Goal: Obtain resource: Obtain resource

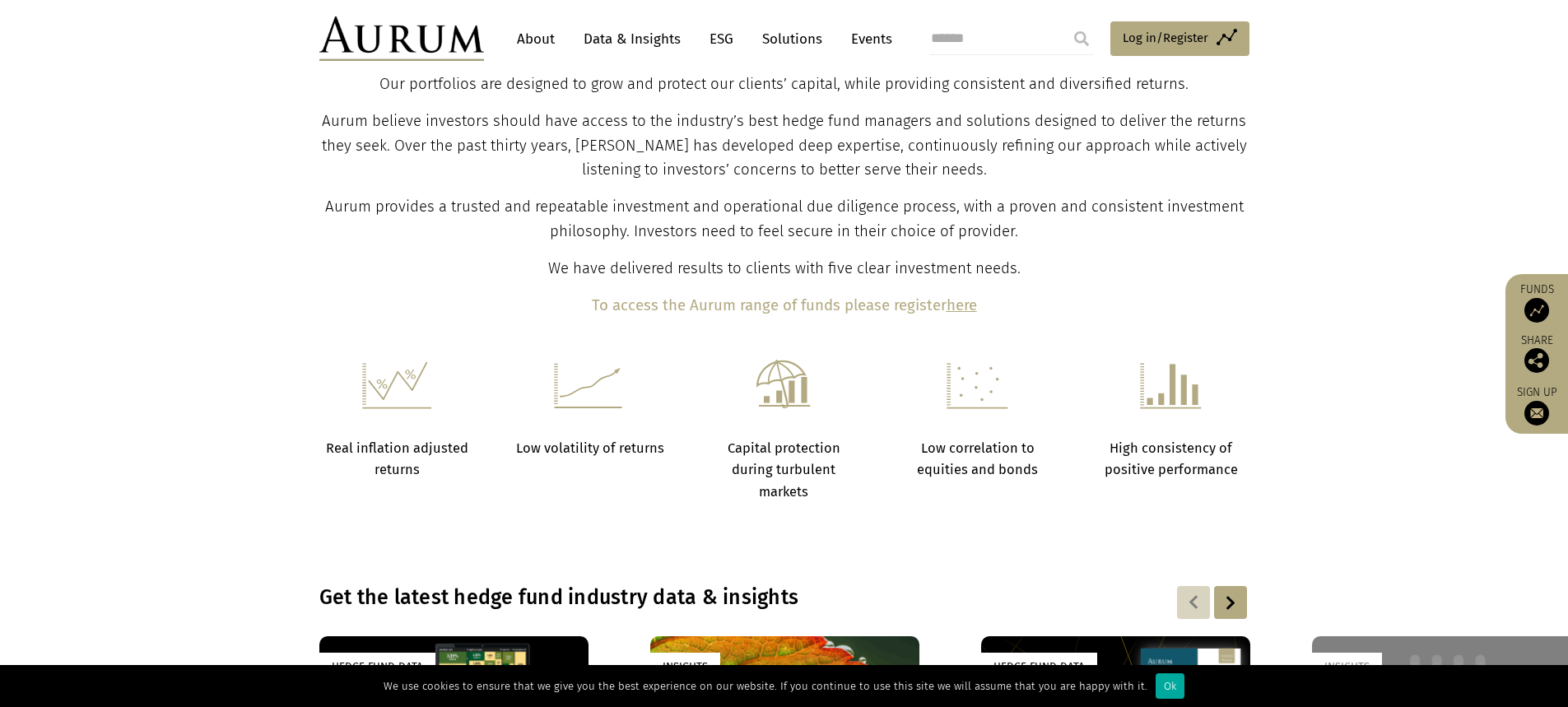
scroll to position [277, 0]
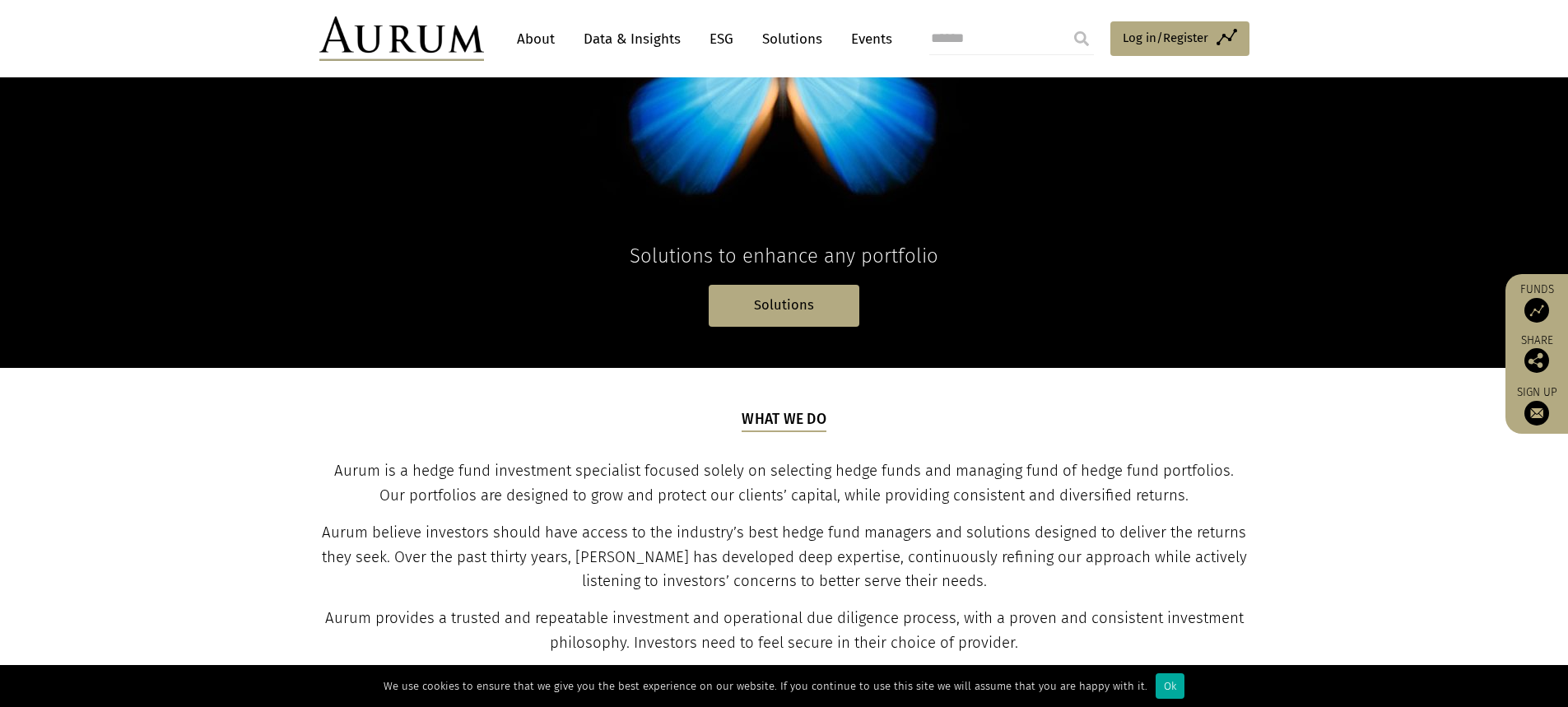
click at [627, 42] on link "Data & Insights" at bounding box center [632, 39] width 114 height 31
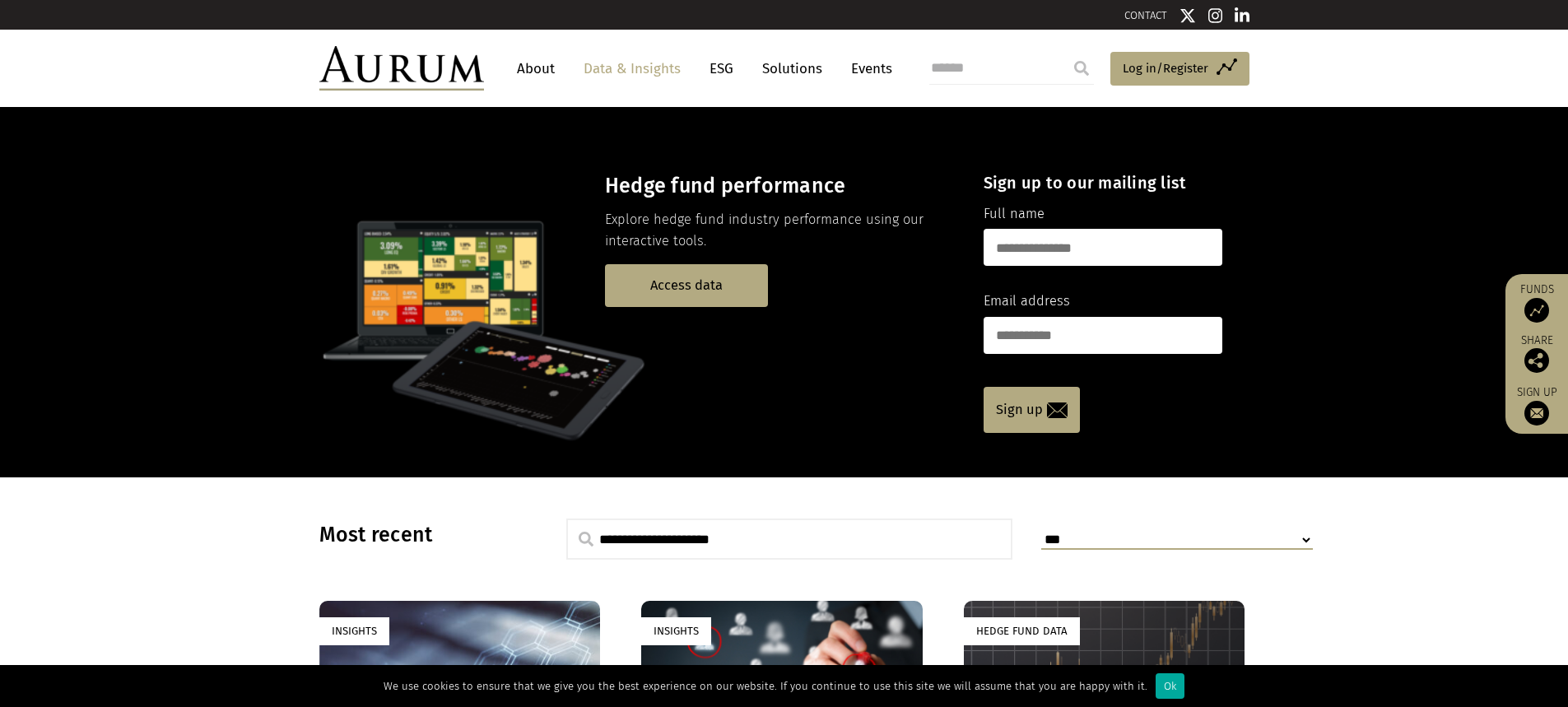
click at [774, 68] on link "Solutions" at bounding box center [792, 69] width 77 height 31
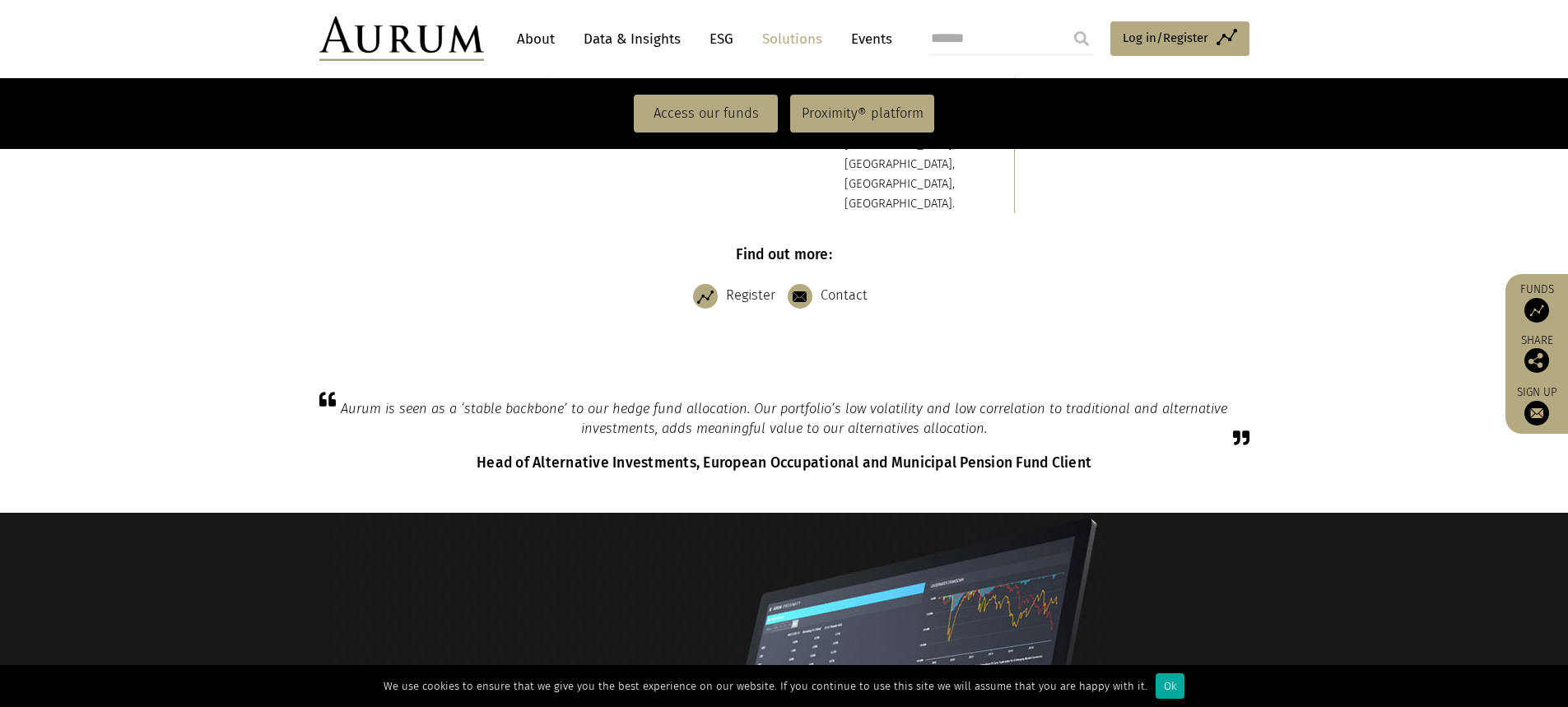
scroll to position [494, 0]
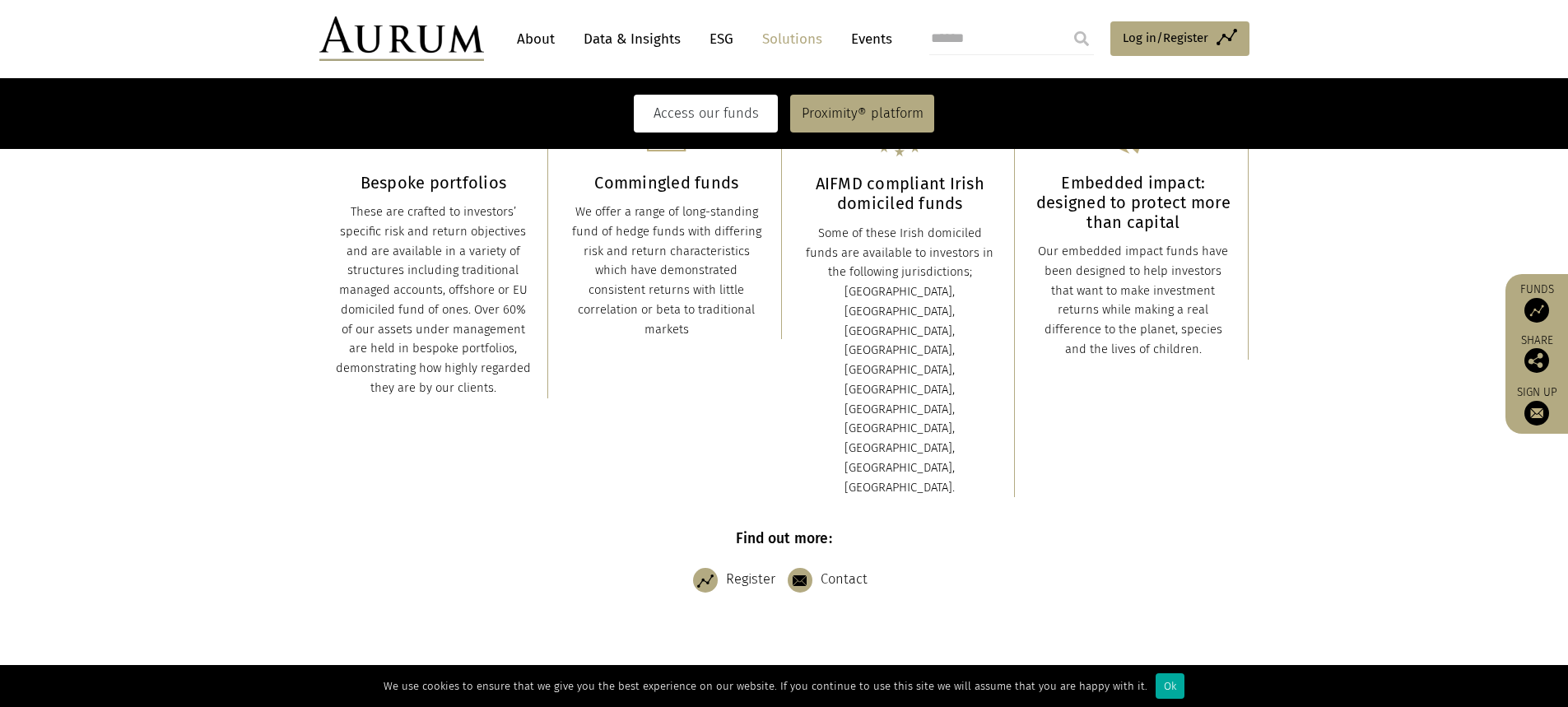
click at [708, 118] on link "Access our funds" at bounding box center [706, 114] width 144 height 38
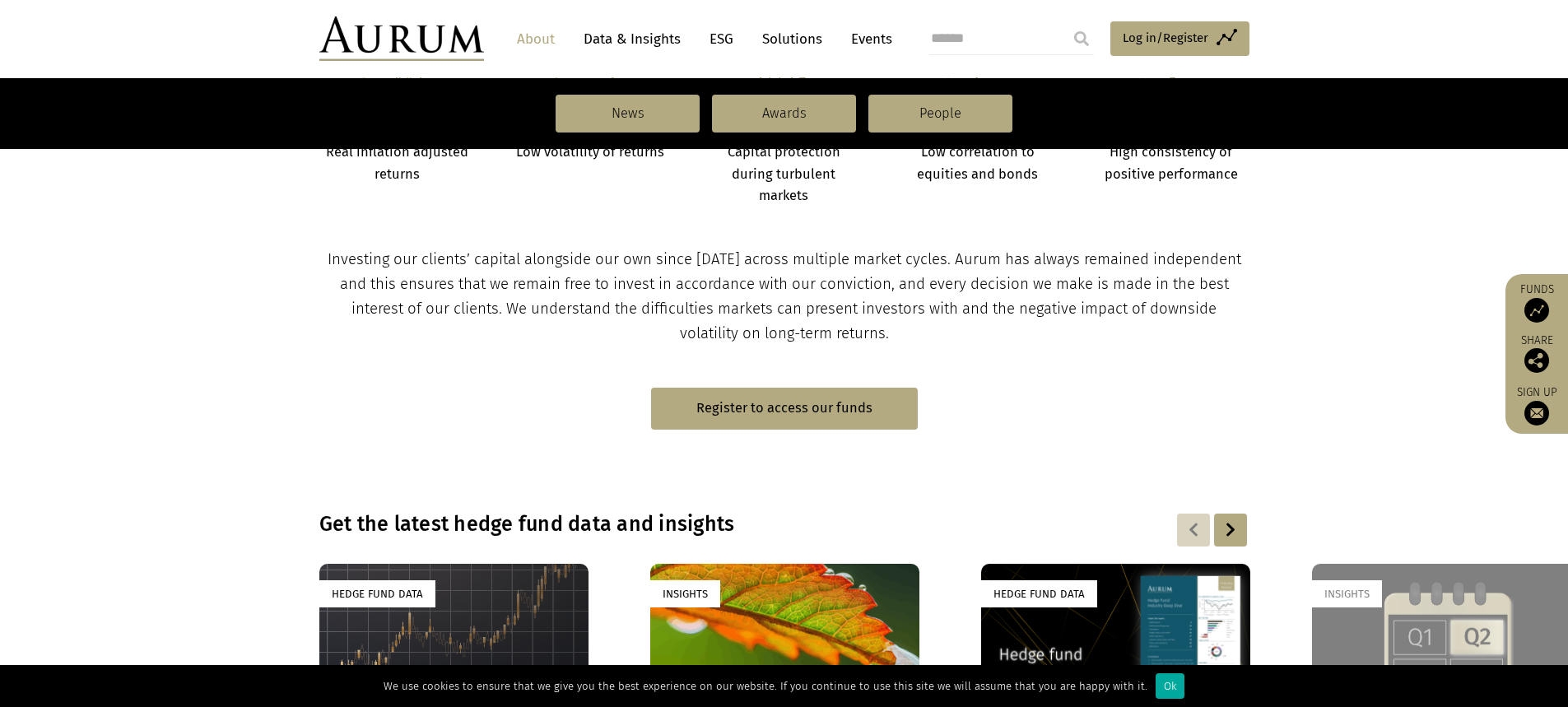
scroll to position [823, 0]
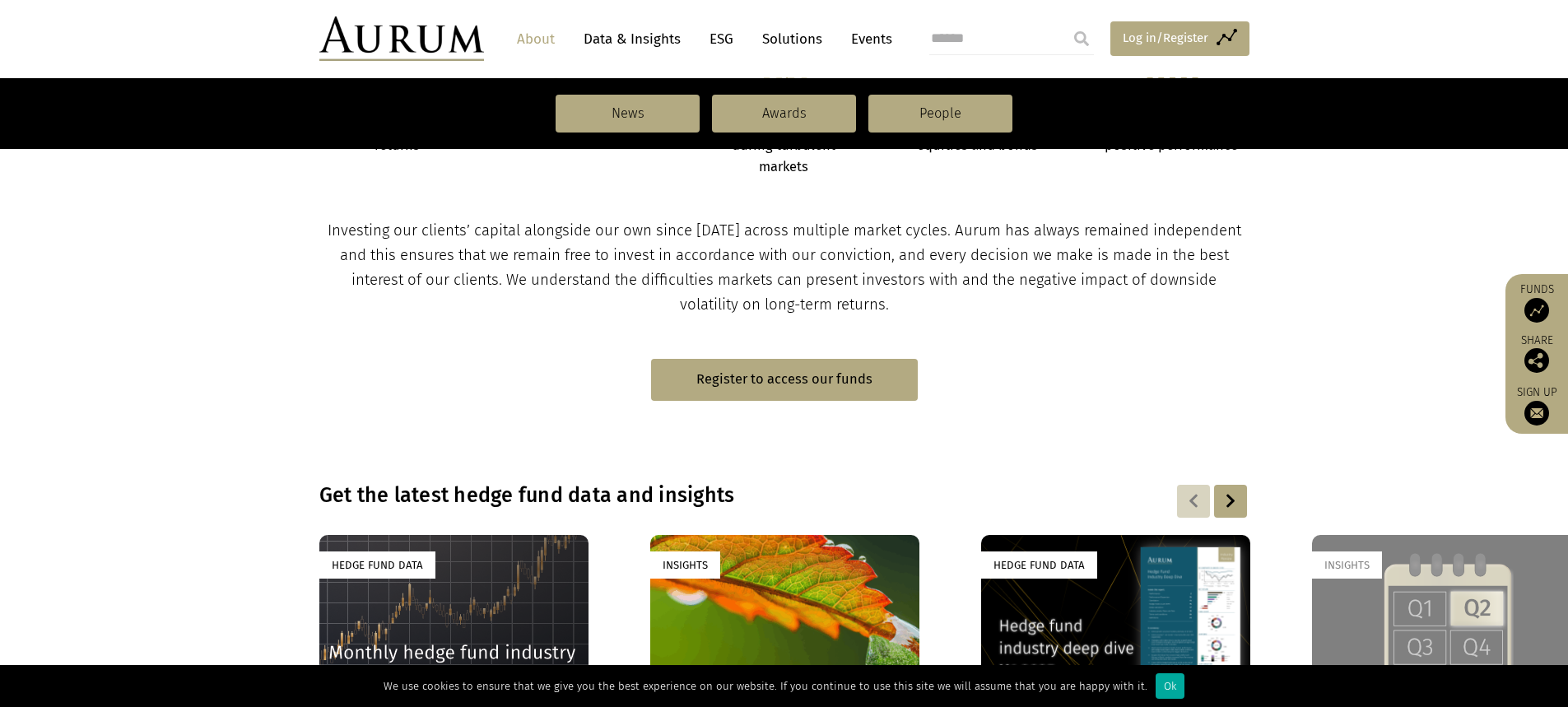
click at [1133, 38] on span "Log in/Register" at bounding box center [1166, 38] width 86 height 20
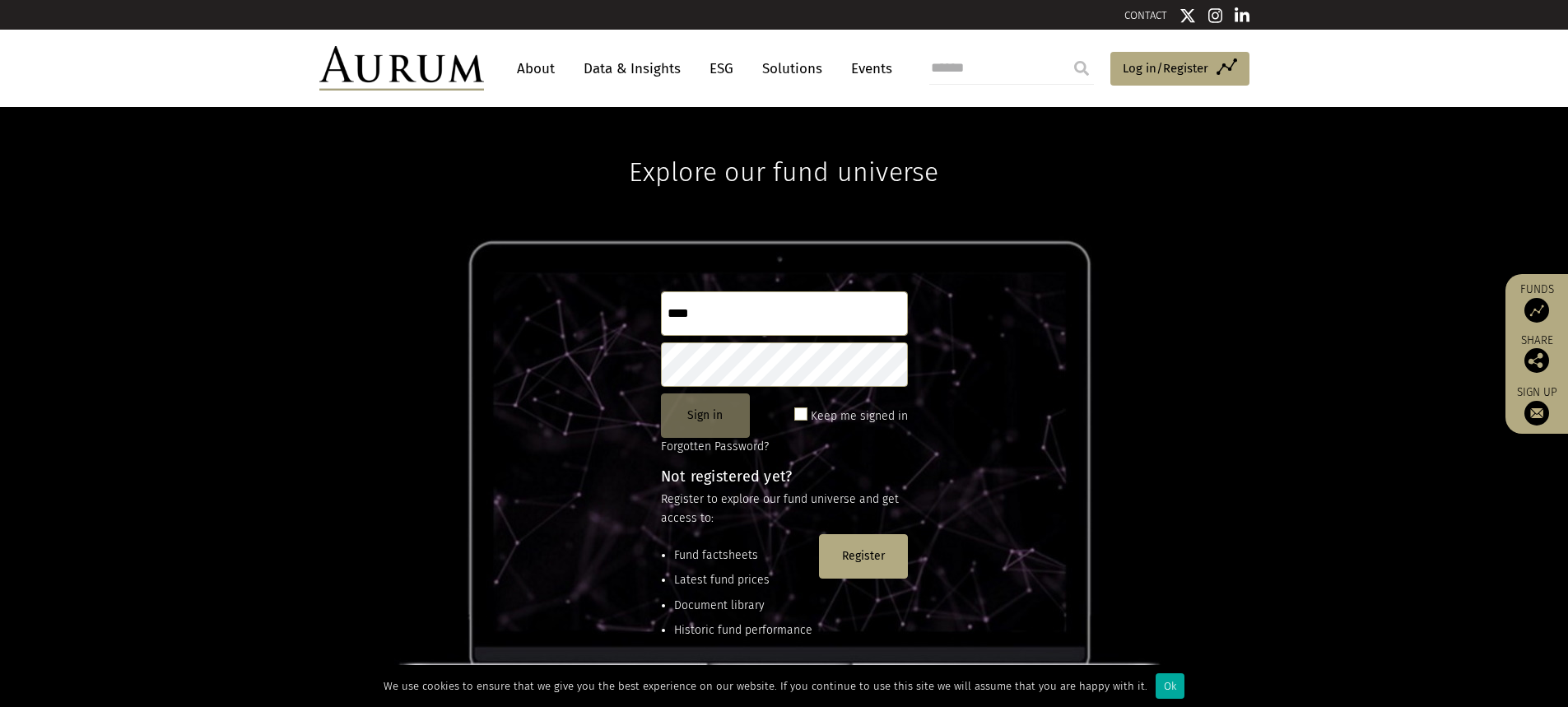
click at [727, 419] on button "Sign in" at bounding box center [705, 415] width 89 height 45
click at [706, 406] on button "Sign in" at bounding box center [705, 415] width 89 height 45
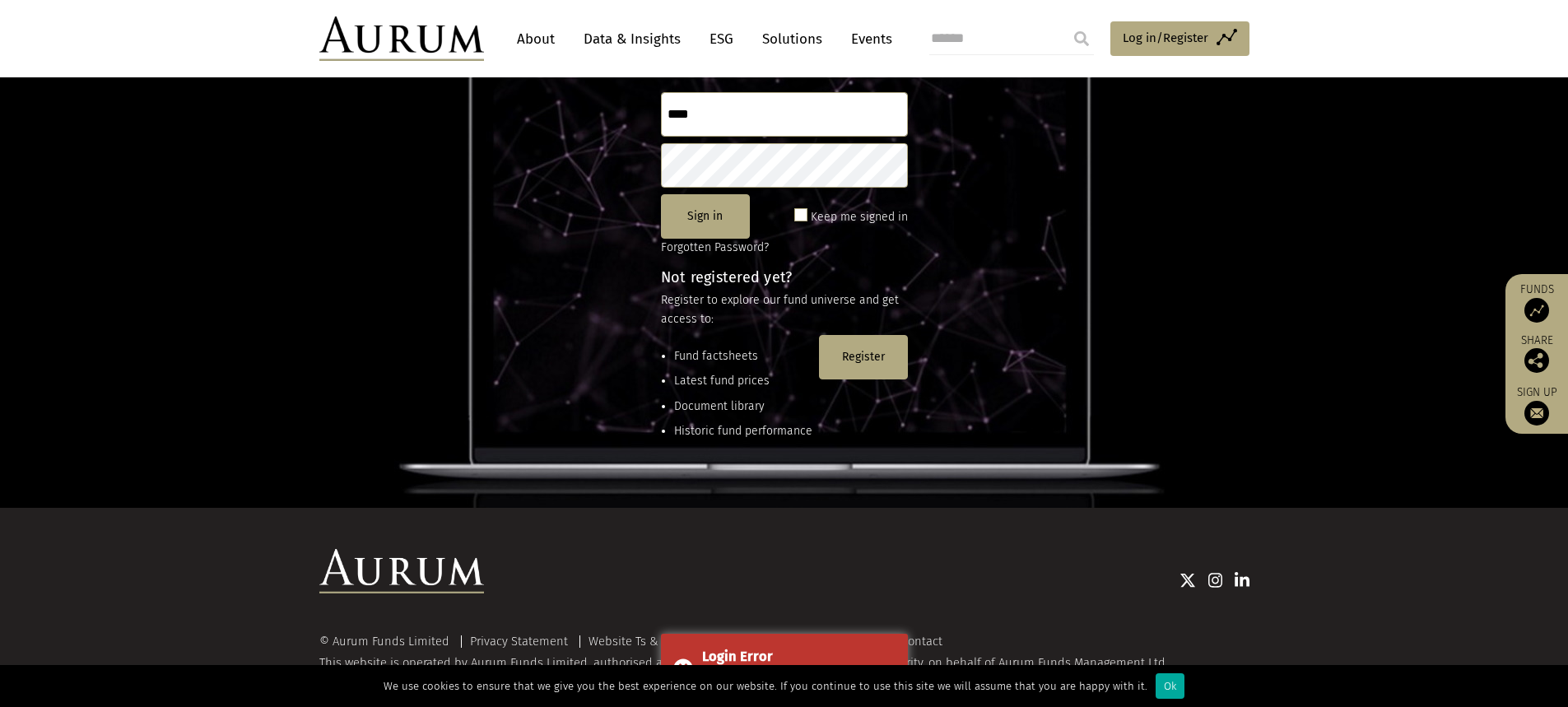
scroll to position [218, 0]
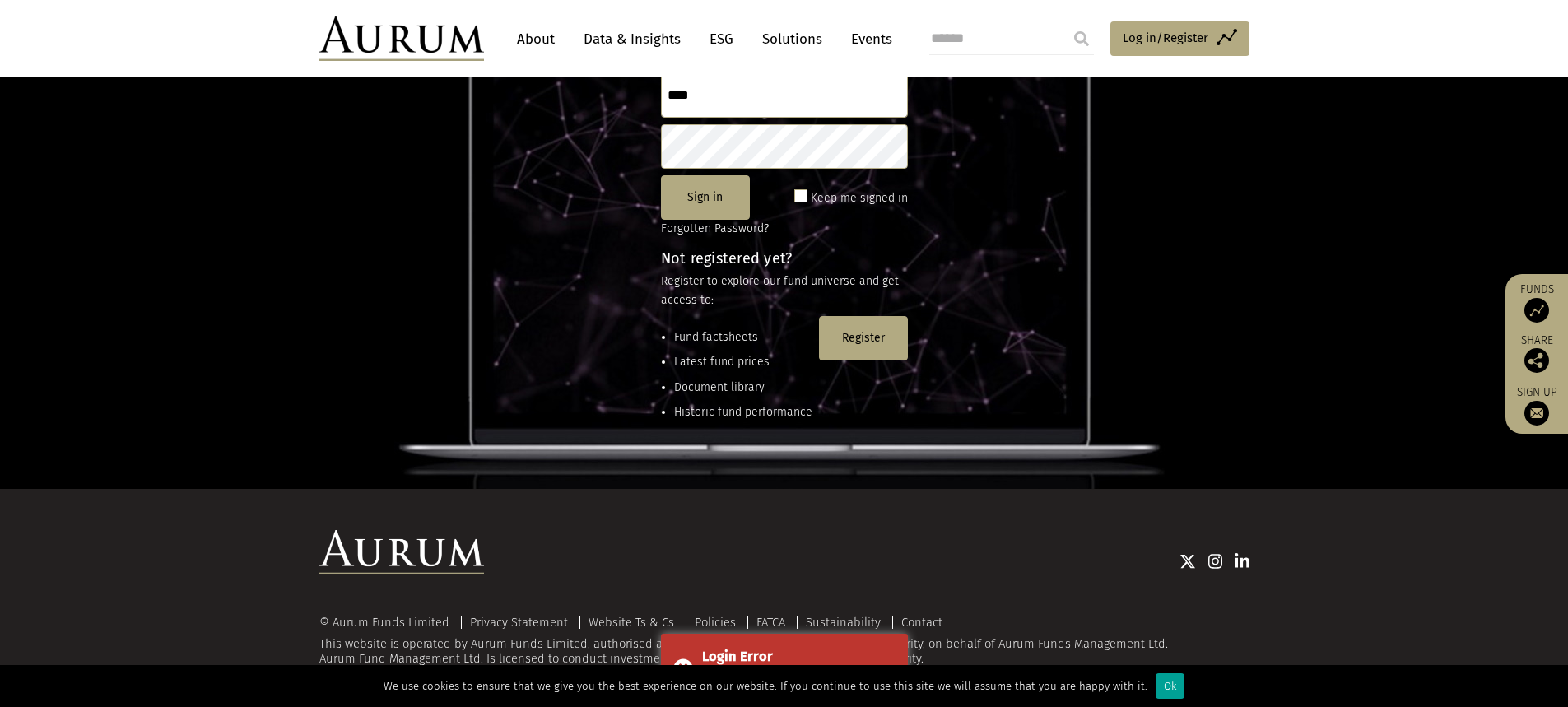
click at [1167, 695] on div "Ok" at bounding box center [1169, 686] width 29 height 26
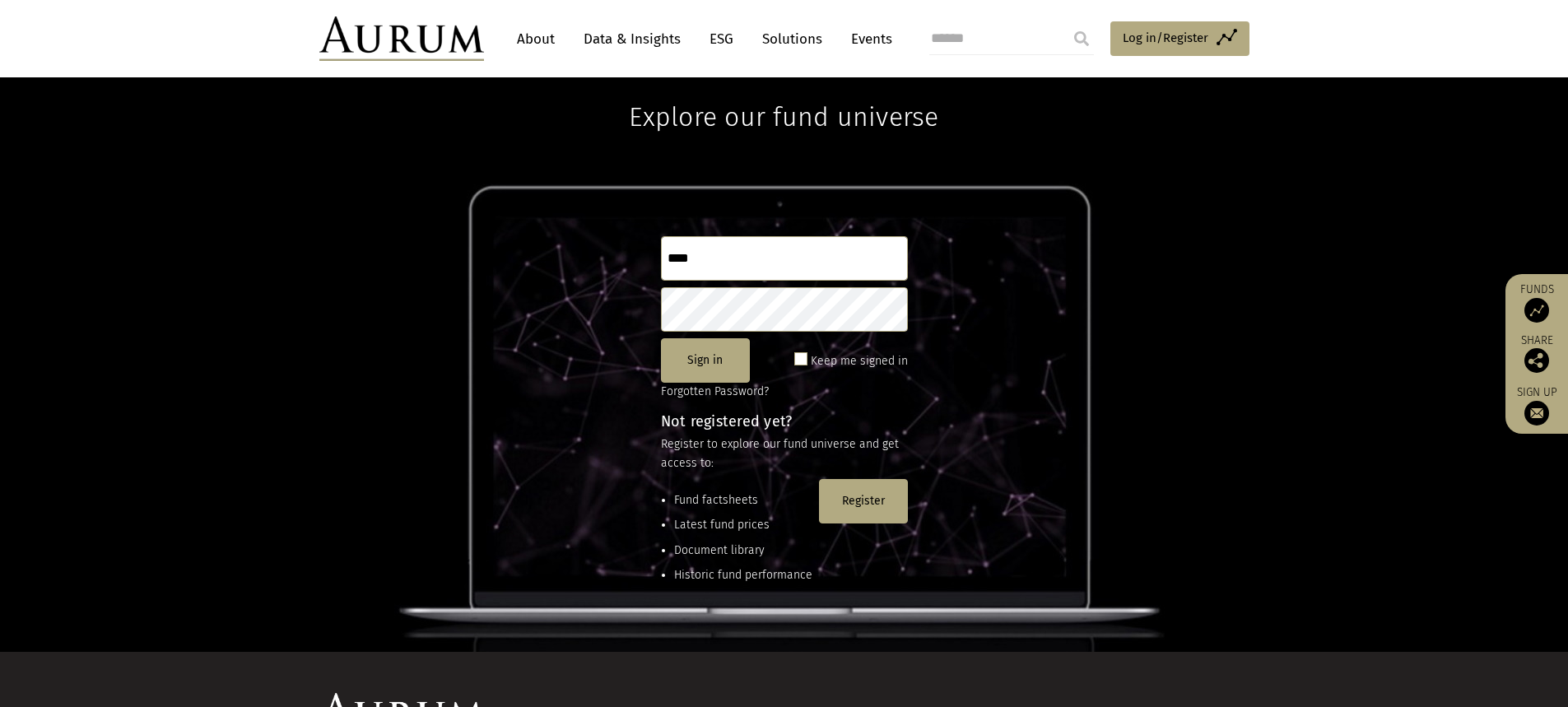
scroll to position [54, 0]
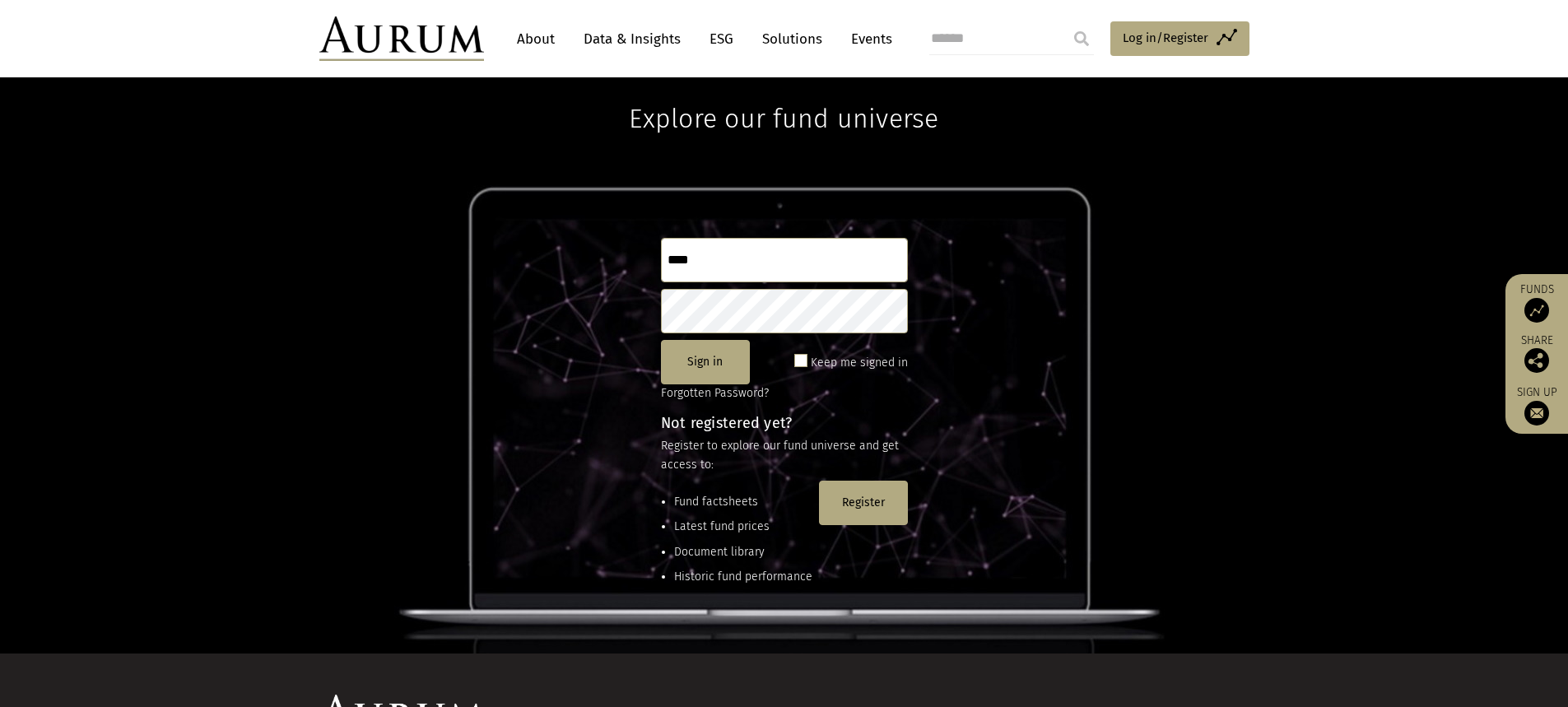
click at [724, 260] on input "****" at bounding box center [784, 260] width 247 height 45
type input "**********"
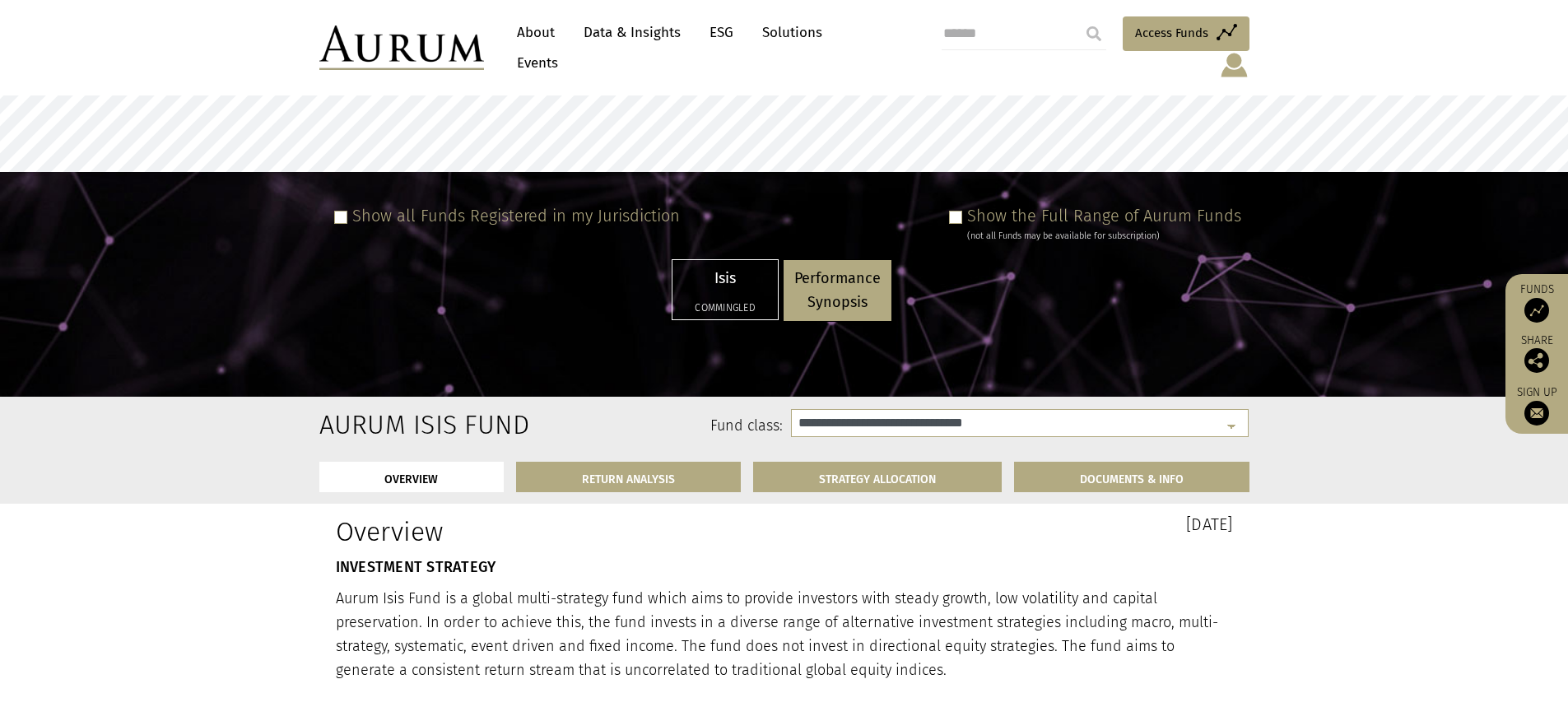
select select "**********"
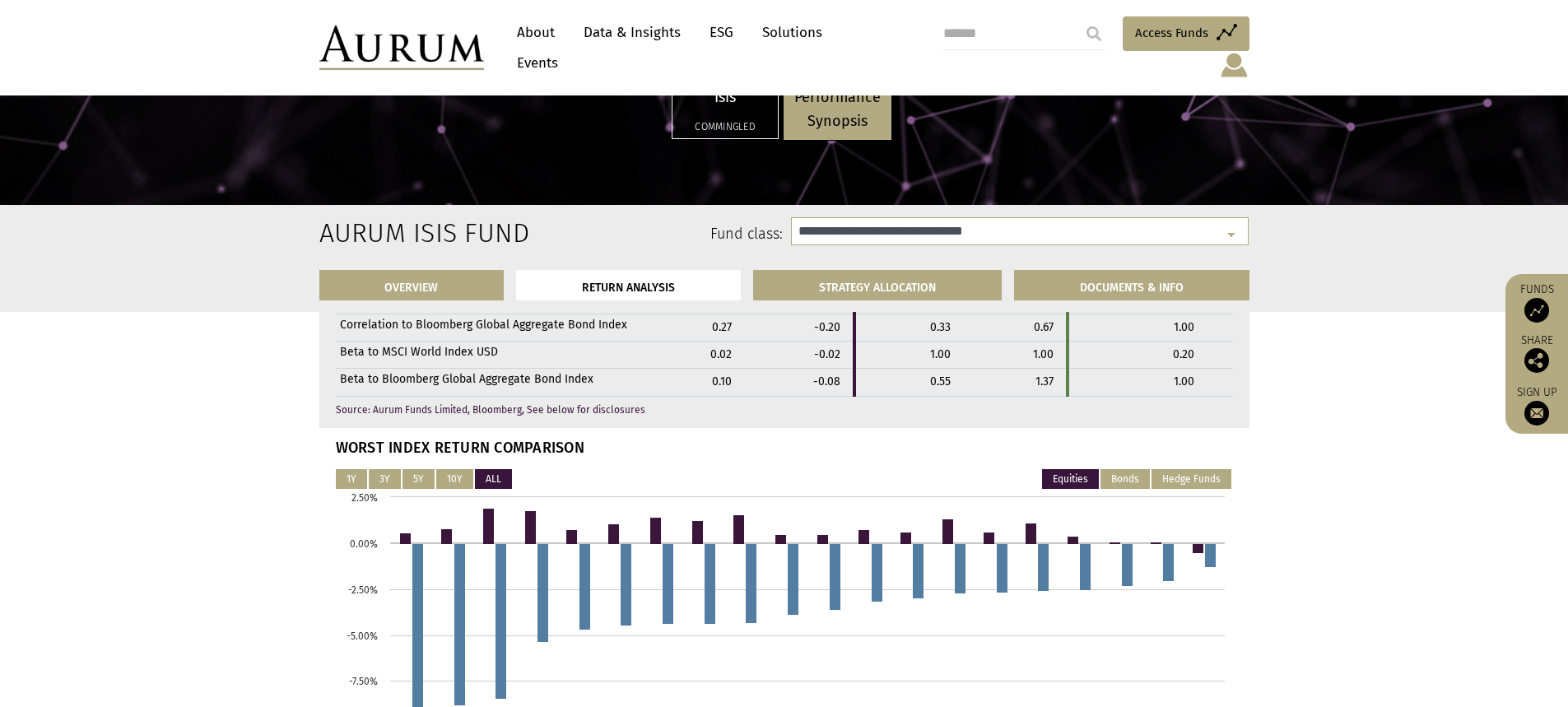
scroll to position [3594, 0]
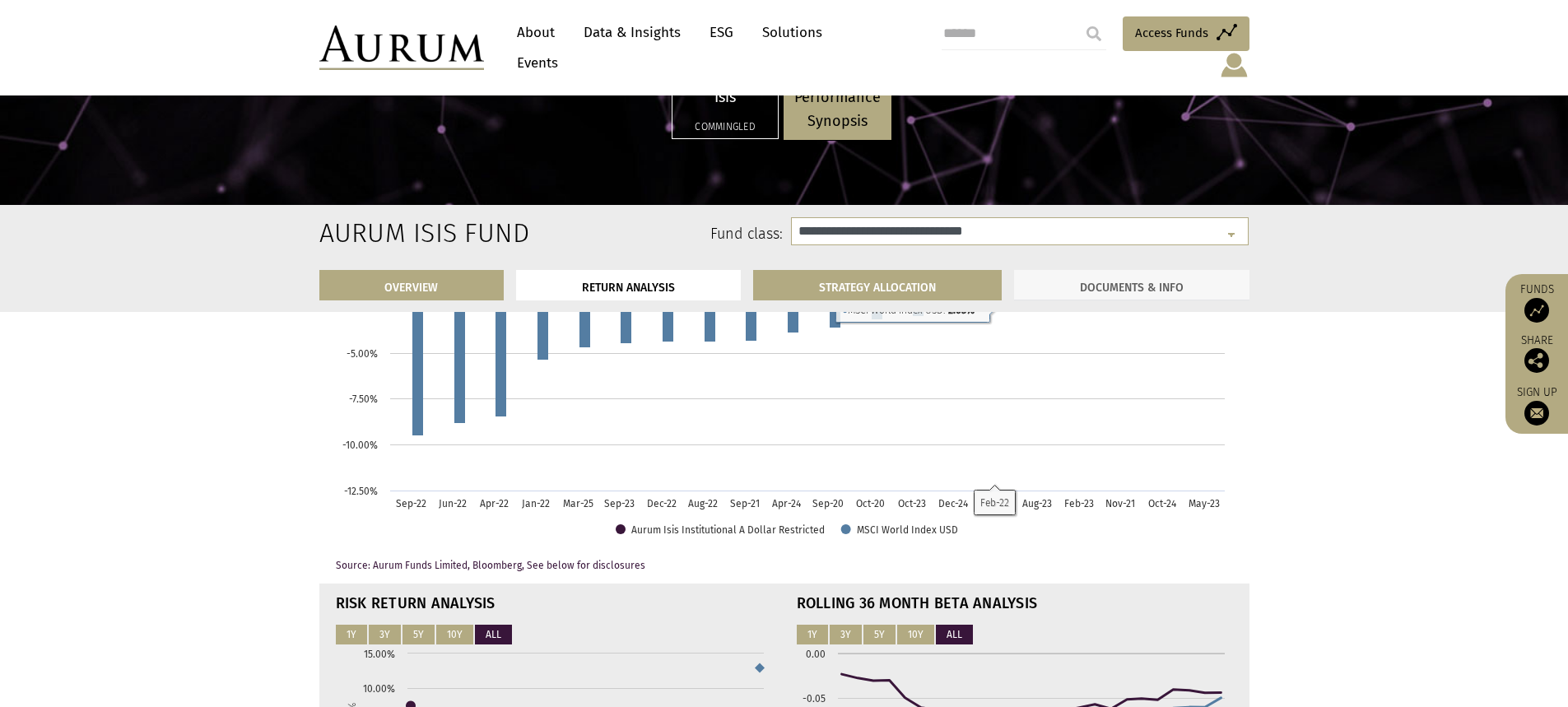
click at [1138, 285] on link "DOCUMENTS & INFO" at bounding box center [1131, 285] width 235 height 31
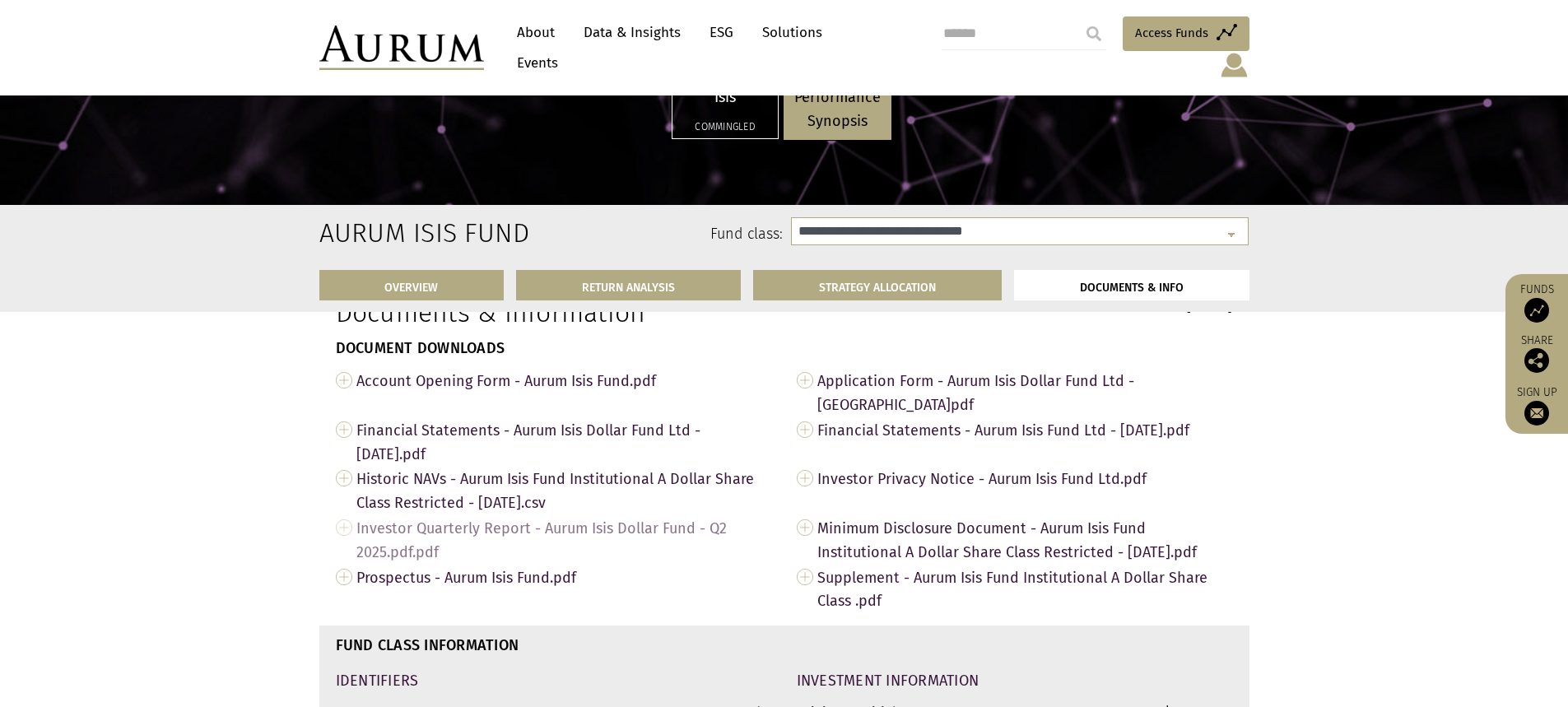
scroll to position [4880, 0]
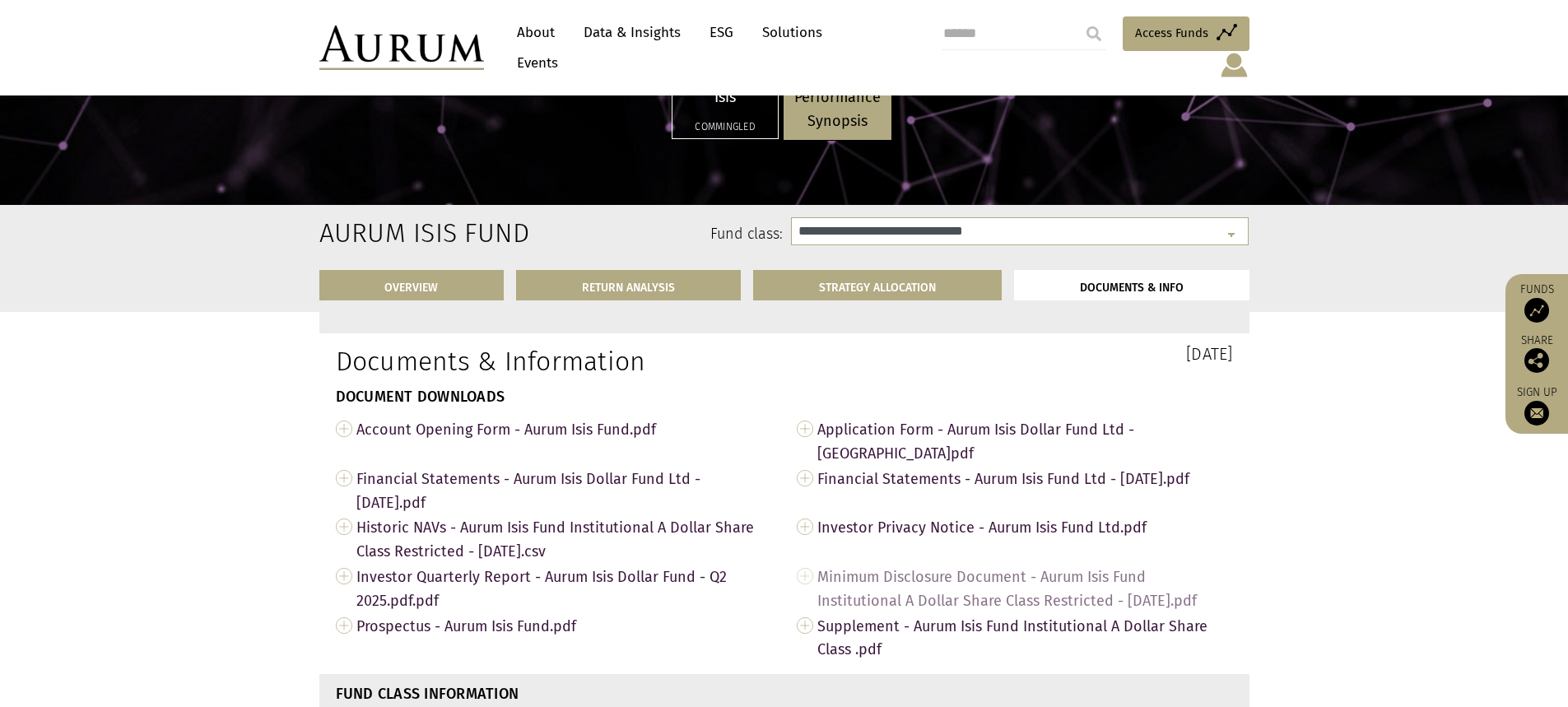
click at [994, 585] on span "Minimum Disclosure Document - Aurum Isis Fund Institutional A Dollar Share Clas…" at bounding box center [1025, 589] width 415 height 50
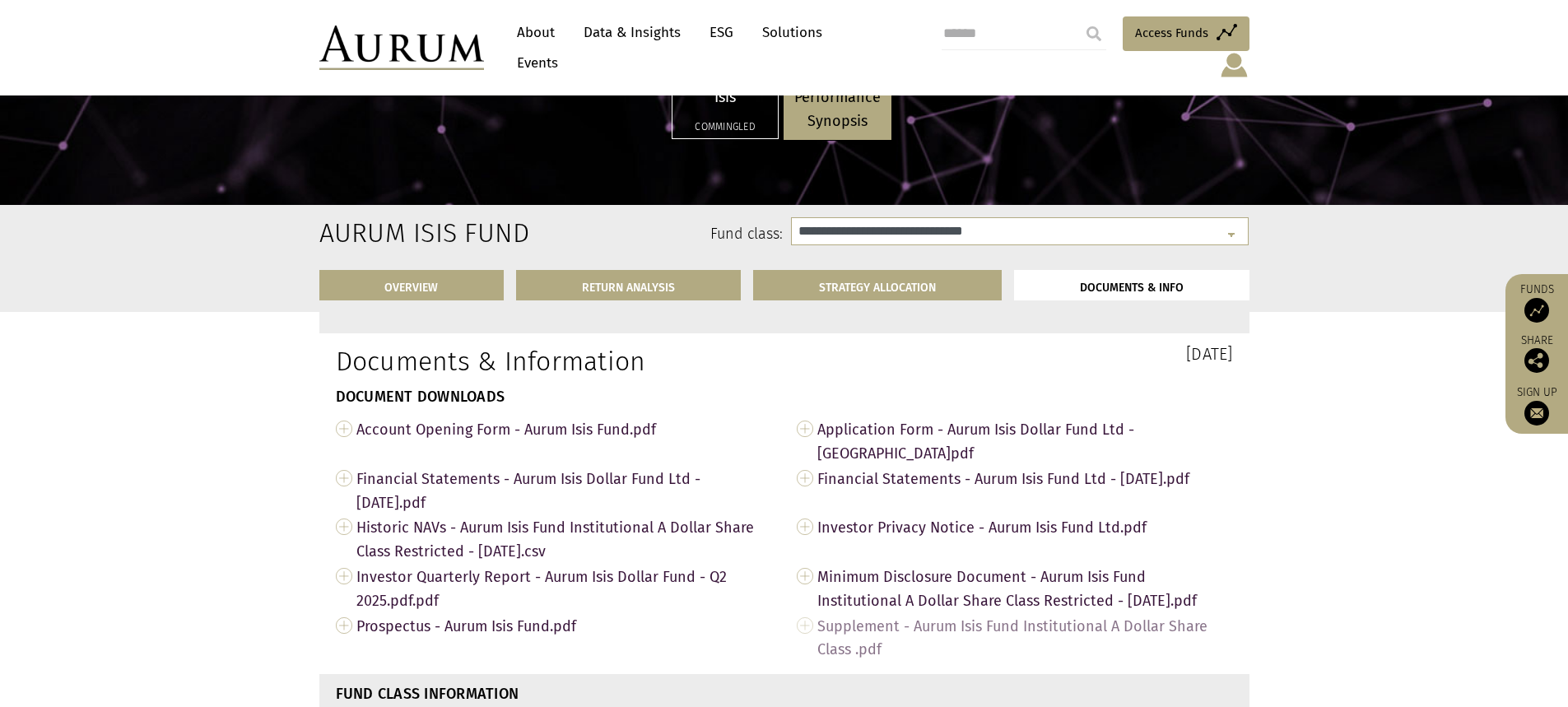
click at [883, 649] on span "Supplement - Aurum Isis Fund Institutional A Dollar Share Class .pdf" at bounding box center [1025, 638] width 415 height 50
